Goal: Task Accomplishment & Management: Use online tool/utility

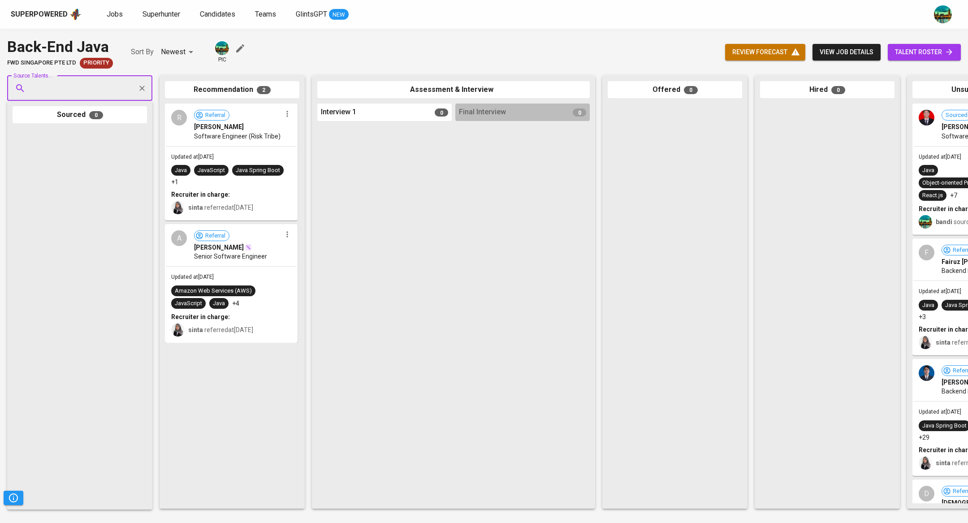
type input "[EMAIL_ADDRESS][DOMAIN_NAME]"
click at [97, 118] on div "Frontend Development" at bounding box center [79, 122] width 84 height 9
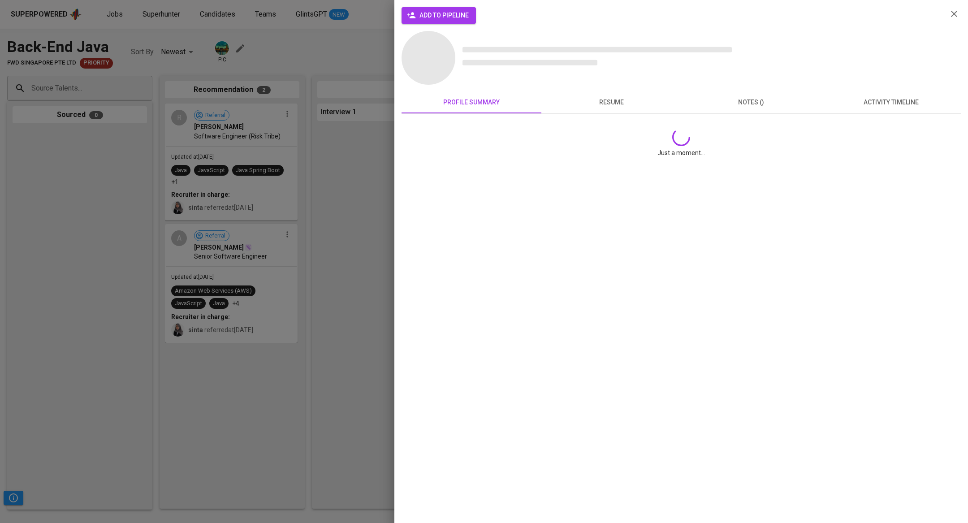
scroll to position [0, 0]
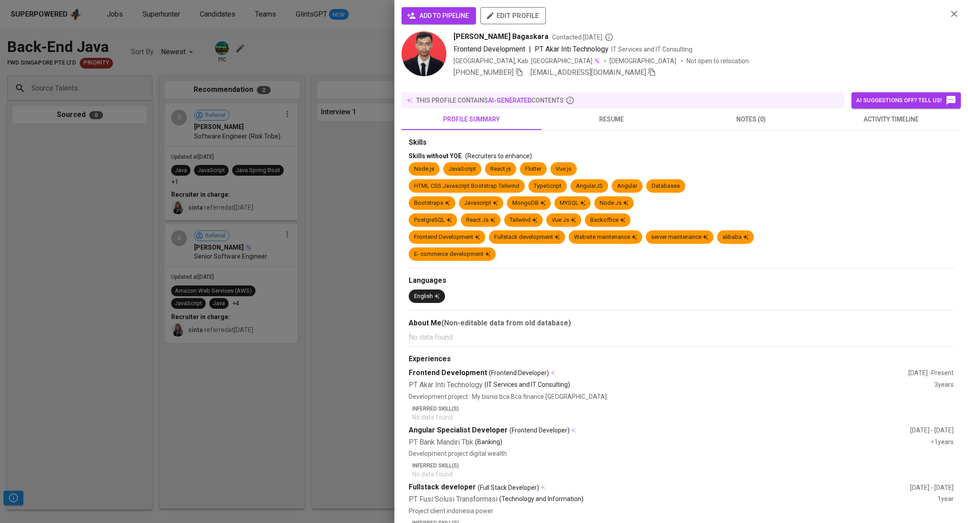
click at [875, 122] on button "activity timeline" at bounding box center [891, 119] width 140 height 22
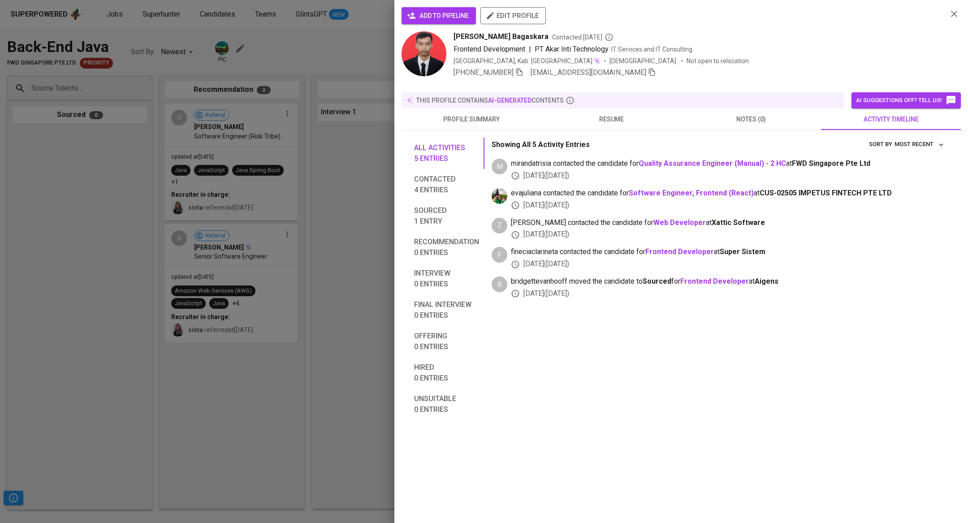
click at [747, 116] on span "notes (0)" at bounding box center [751, 119] width 129 height 11
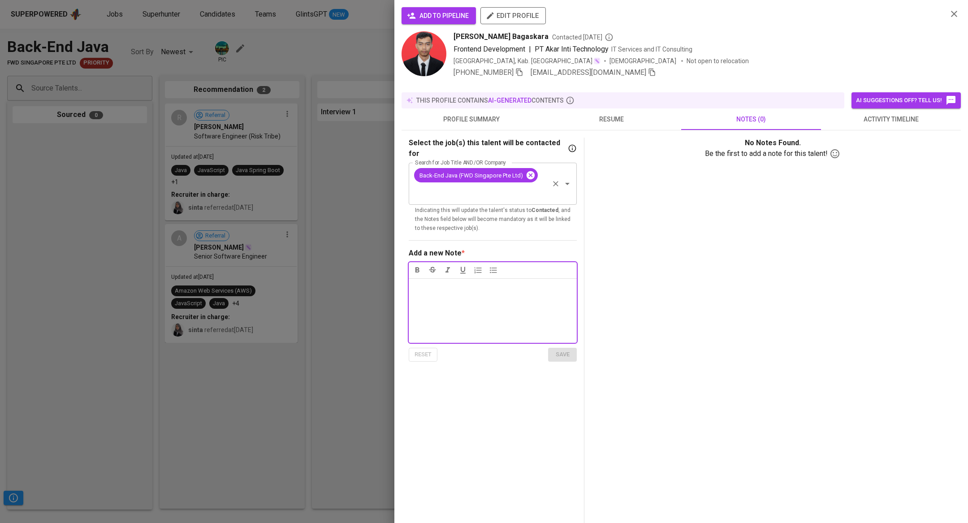
click at [531, 171] on icon at bounding box center [531, 175] width 8 height 8
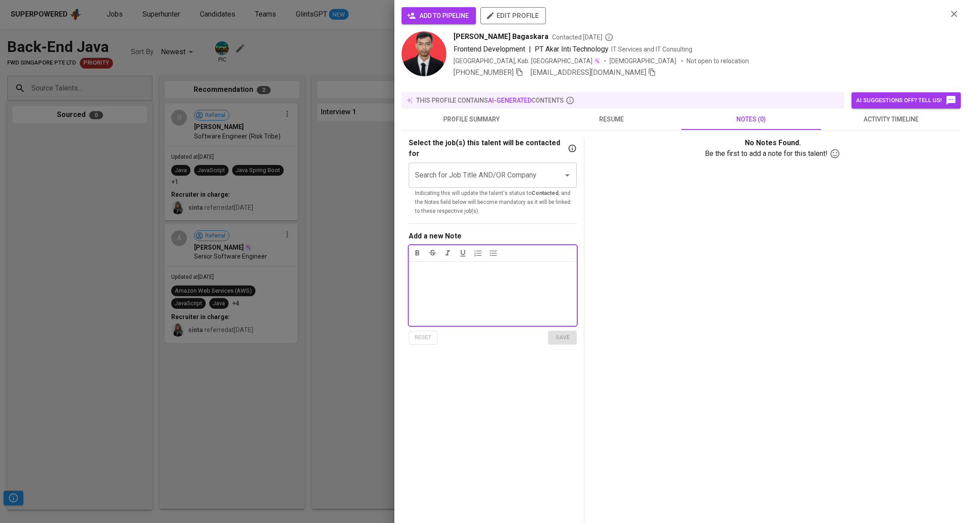
click at [516, 167] on input "Search for Job Title AND/OR Company" at bounding box center [480, 175] width 135 height 17
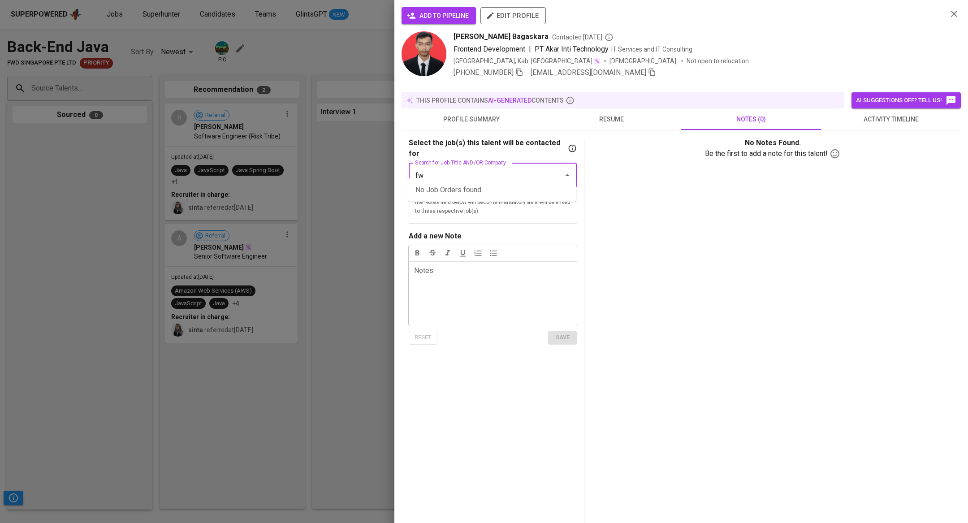
type input "f"
type input "ang"
click at [534, 195] on li "Full Stack Developer – AngularJS & Java Spring Boot (FWD Singapore Pte Ltd)" at bounding box center [492, 195] width 168 height 27
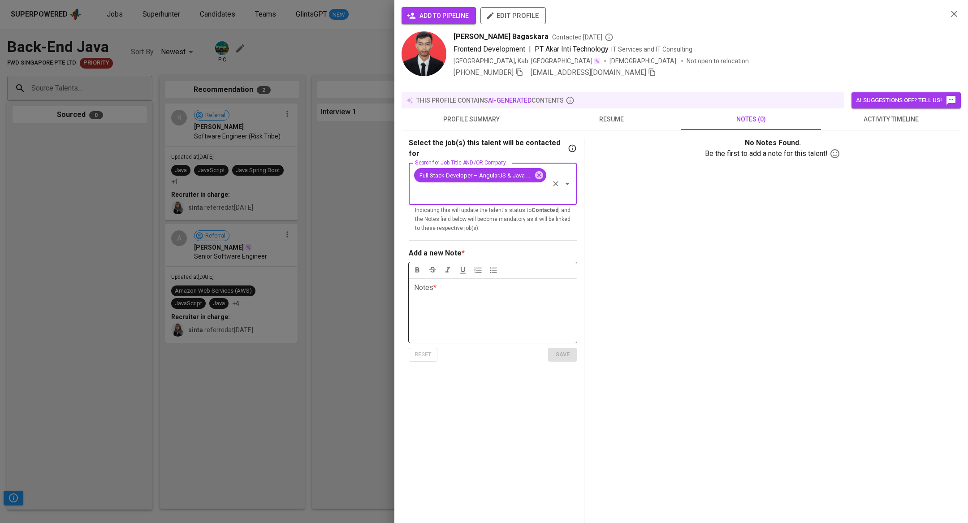
click at [517, 282] on p "Notes * ﻿" at bounding box center [492, 287] width 157 height 11
click at [572, 348] on button "save" at bounding box center [562, 355] width 29 height 14
